Goal: Information Seeking & Learning: Learn about a topic

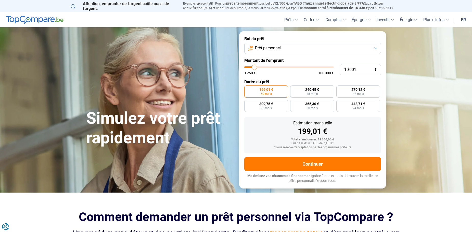
type input "10 250"
type input "10250"
type input "10 500"
type input "10500"
type input "11 000"
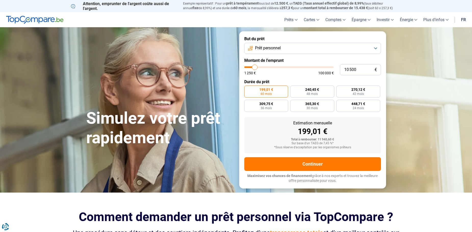
type input "11000"
type input "11 250"
type input "11250"
type input "11 500"
type input "11500"
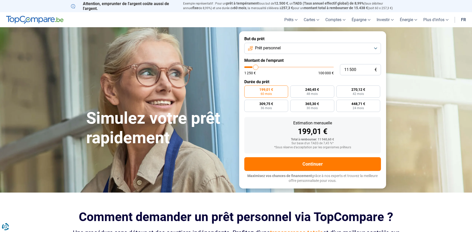
type input "12 000"
type input "12000"
type input "12 500"
type input "12500"
type input "14 250"
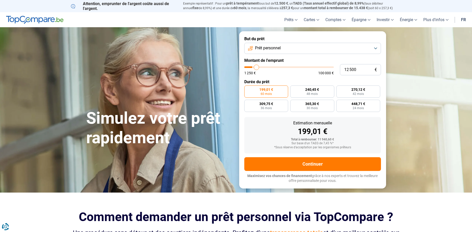
type input "14250"
type input "15 750"
type input "15750"
type input "16 500"
type input "16500"
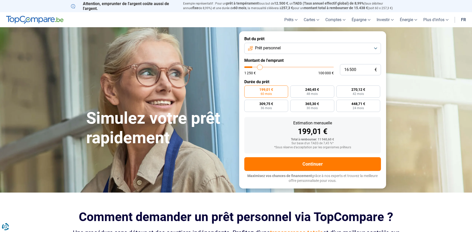
type input "17 000"
type input "17000"
type input "17 250"
type input "17250"
type input "17 750"
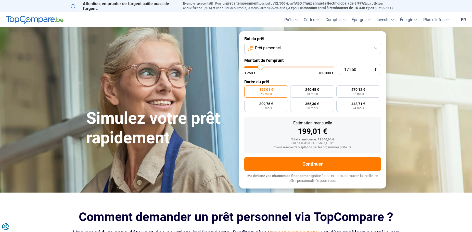
type input "17750"
type input "18 500"
type input "18500"
type input "19 000"
type input "19000"
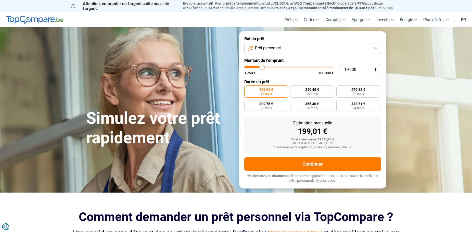
type input "19 250"
type input "19250"
type input "20 000"
type input "20000"
type input "20 250"
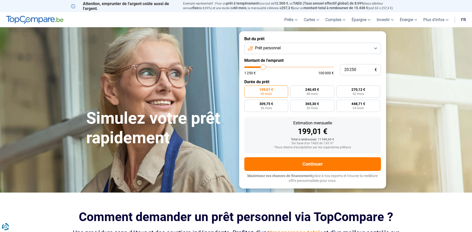
drag, startPoint x: 254, startPoint y: 67, endPoint x: 263, endPoint y: 69, distance: 8.8
type input "20250"
click at [263, 68] on input "range" at bounding box center [288, 67] width 89 height 2
radio input "false"
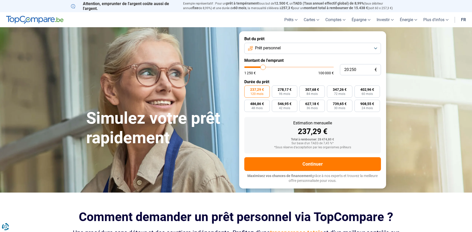
type input "20 000"
type input "20000"
type input "19 000"
type input "19000"
type input "18 750"
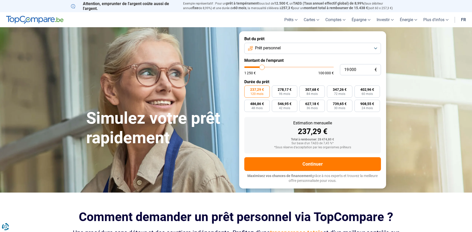
type input "18750"
type input "17 750"
type input "17750"
type input "17 500"
type input "17500"
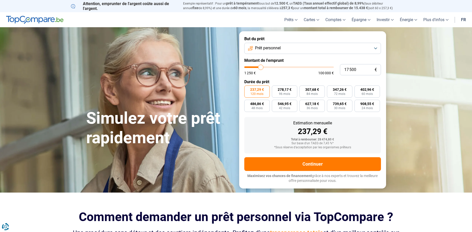
type input "17 250"
type input "17250"
type input "17 000"
type input "17000"
type input "16 250"
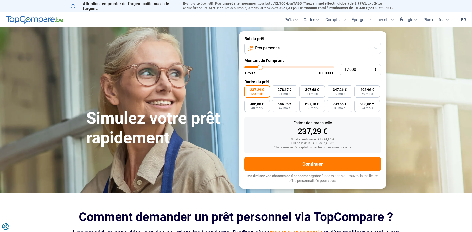
type input "16250"
type input "16 000"
type input "16000"
type input "15 750"
type input "15750"
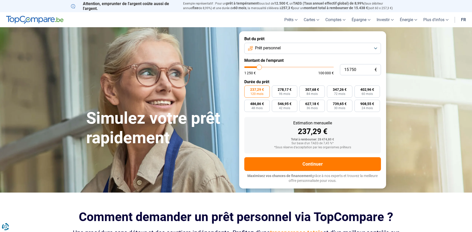
type input "15 000"
type input "15000"
type input "14 750"
type input "14750"
type input "14 500"
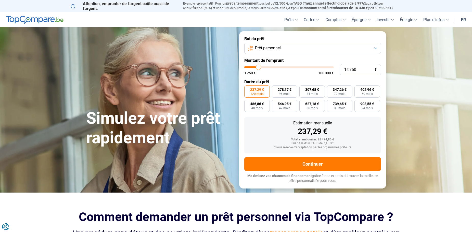
type input "14500"
type input "14 250"
type input "14250"
type input "14 000"
type input "14000"
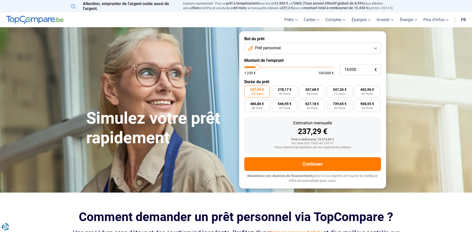
type input "13 500"
type input "13500"
type input "13 250"
type input "13250"
type input "13 000"
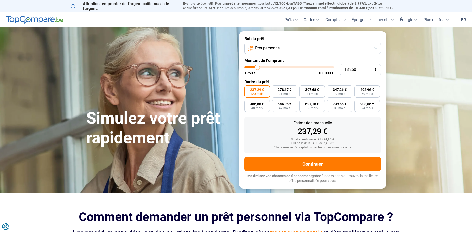
type input "13000"
type input "12 750"
type input "12750"
type input "12 500"
type input "12500"
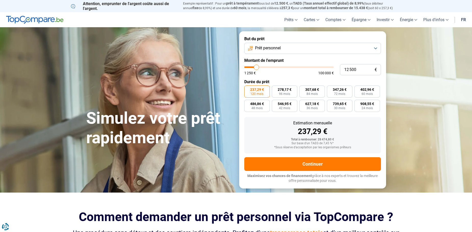
type input "12 000"
type input "12000"
type input "11 750"
type input "11750"
type input "11 500"
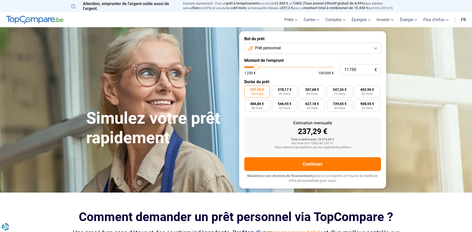
type input "11500"
type input "11 000"
type input "11000"
type input "10 500"
type input "10500"
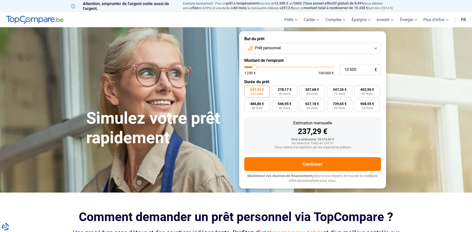
type input "10 250"
type input "10250"
type input "10 000"
drag, startPoint x: 263, startPoint y: 69, endPoint x: 254, endPoint y: 68, distance: 8.7
type input "10000"
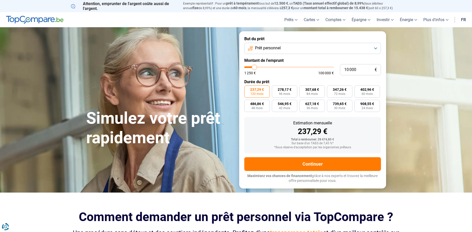
click at [254, 68] on input "range" at bounding box center [288, 67] width 89 height 2
radio input "true"
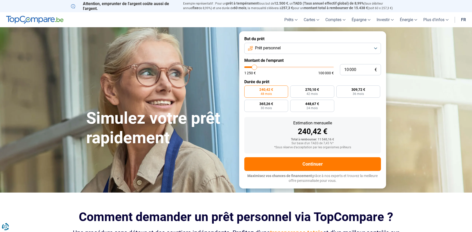
type input "9 000"
type input "9000"
type input "8 750"
type input "8750"
type input "8 500"
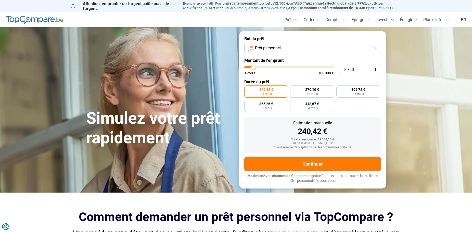
type input "8500"
type input "8 250"
type input "8250"
type input "8 500"
type input "8500"
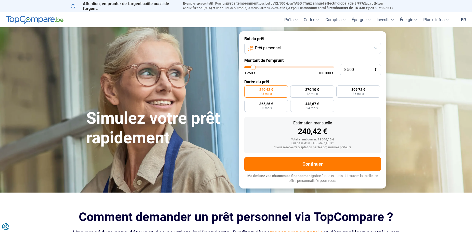
type input "8 750"
type input "8750"
type input "9 000"
type input "9000"
type input "9 500"
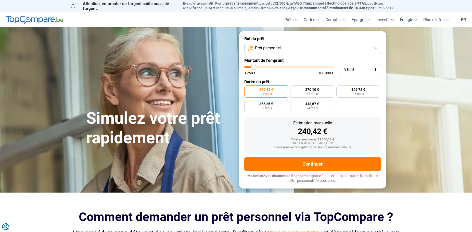
type input "9500"
type input "9 750"
type input "9750"
type input "10 000"
type input "10000"
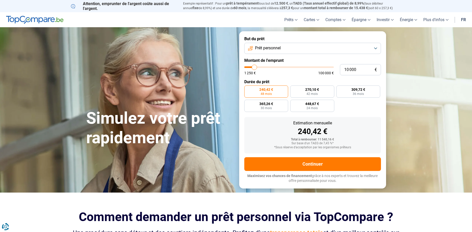
type input "9 750"
type input "9750"
type input "9 500"
type input "9500"
type input "9 000"
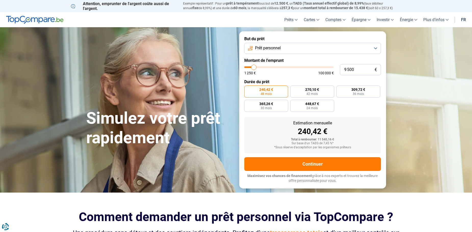
type input "9000"
type input "9 500"
type input "9500"
type input "9 000"
type input "9000"
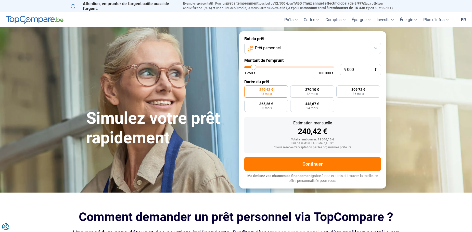
type input "8 750"
type input "8750"
type input "8 500"
type input "8500"
type input "8 750"
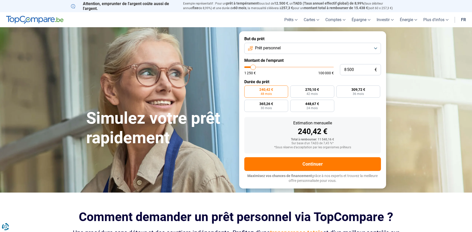
type input "8750"
type input "9 000"
type input "9000"
type input "9 750"
type input "9750"
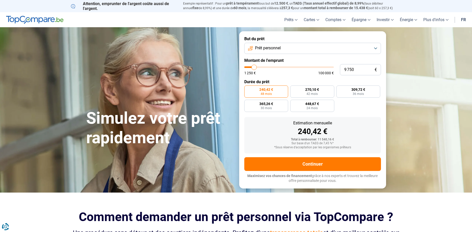
type input "9 500"
type input "9500"
type input "9 000"
type input "9000"
type input "8 750"
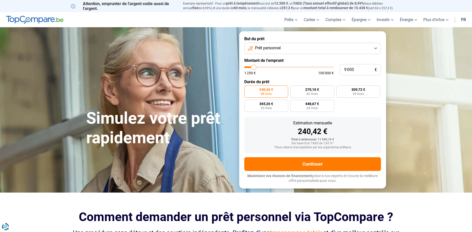
type input "8750"
type input "9 000"
type input "9000"
type input "9 500"
type input "9000"
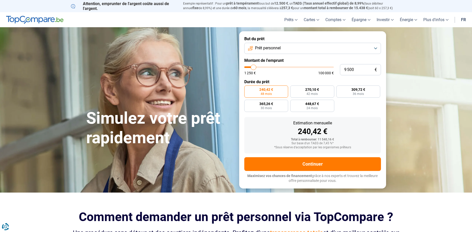
click at [254, 67] on input "range" at bounding box center [288, 67] width 89 height 2
type input "9 750"
type input "9750"
type input "9 500"
type input "9500"
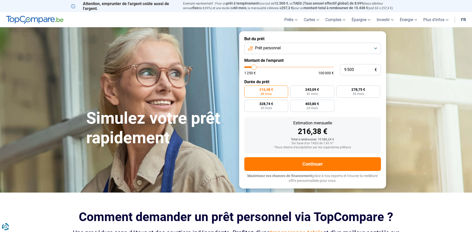
type input "9 000"
type input "9000"
type input "9 500"
type input "9500"
type input "9 750"
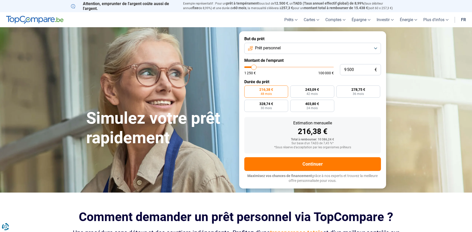
type input "9750"
type input "9 500"
type input "9500"
click at [254, 68] on input "range" at bounding box center [288, 67] width 89 height 2
